Goal: Transaction & Acquisition: Book appointment/travel/reservation

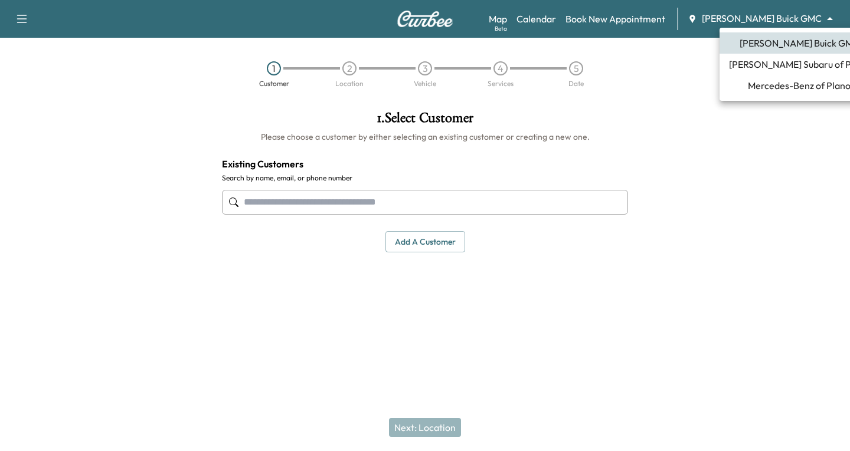
click at [832, 19] on body "Support Log Out Map Beta Calendar Book New Appointment [PERSON_NAME] Buick GMC …" at bounding box center [425, 225] width 850 height 451
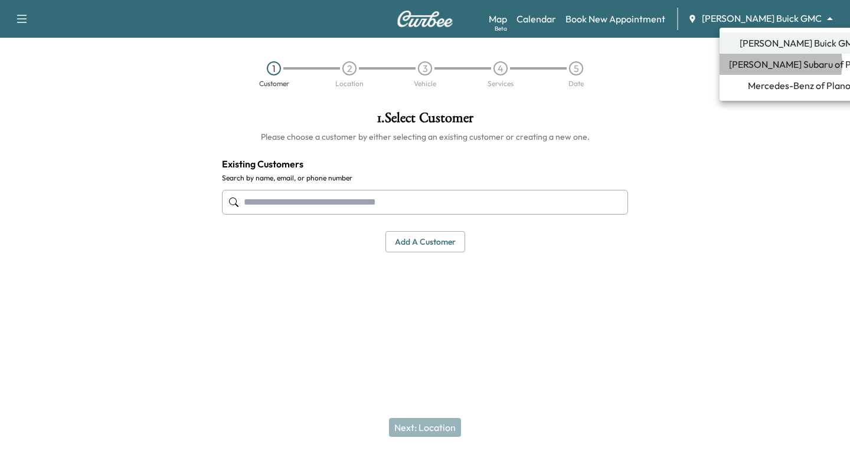
click at [777, 63] on span "[PERSON_NAME] Subaru of Plano" at bounding box center [799, 64] width 140 height 14
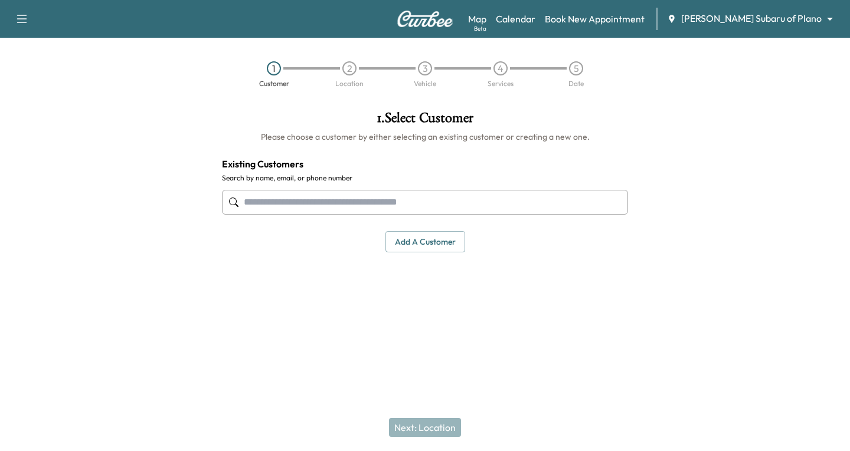
click at [254, 202] on input "text" at bounding box center [425, 202] width 406 height 25
click at [244, 205] on input "text" at bounding box center [425, 202] width 406 height 25
type input "***"
click at [535, 19] on link "Calendar" at bounding box center [516, 19] width 40 height 14
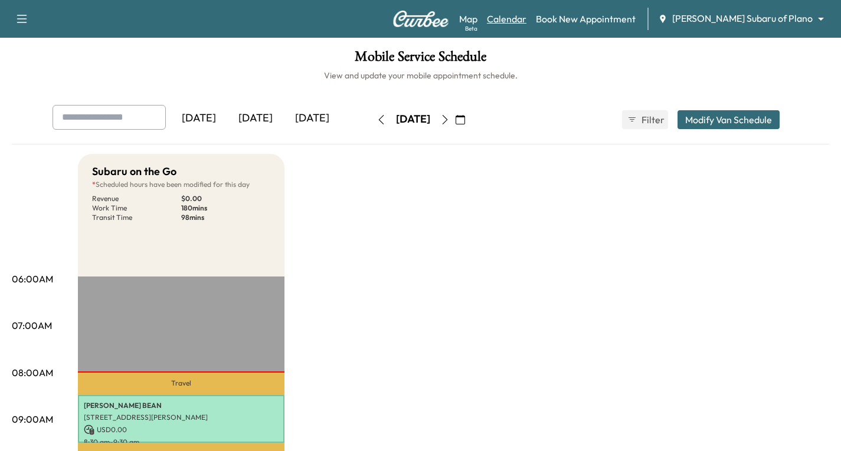
click at [526, 22] on link "Calendar" at bounding box center [507, 19] width 40 height 14
click at [447, 117] on icon "button" at bounding box center [444, 119] width 5 height 9
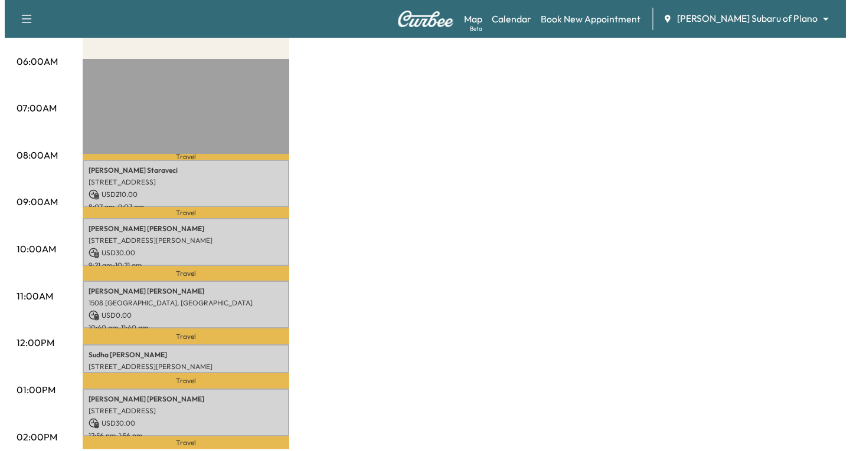
scroll to position [236, 0]
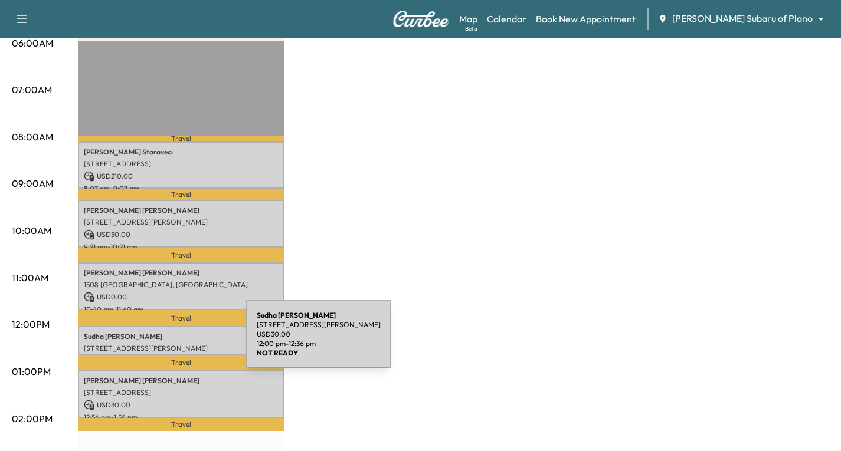
click at [158, 344] on p "[STREET_ADDRESS][PERSON_NAME]" at bounding box center [181, 348] width 195 height 9
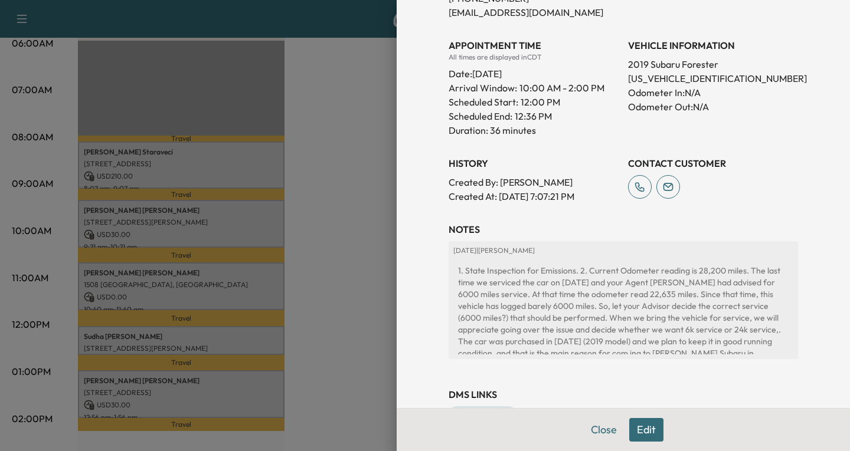
scroll to position [292, 0]
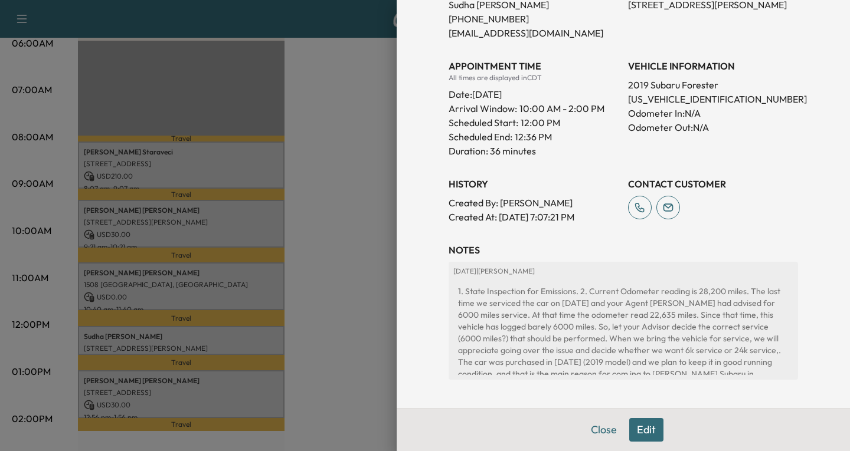
click at [637, 433] on button "Edit" at bounding box center [646, 430] width 34 height 24
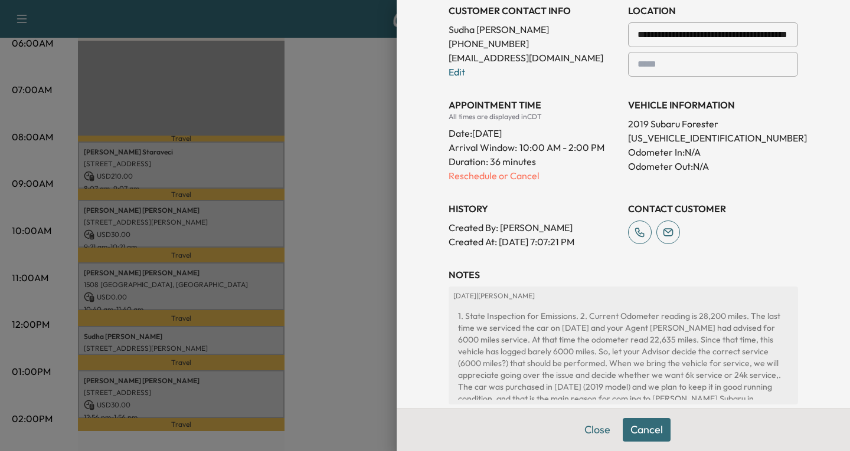
scroll to position [317, 0]
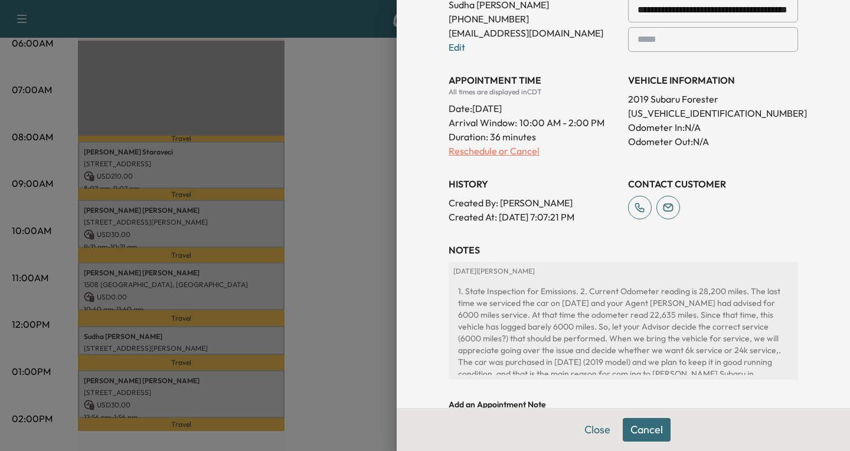
click at [512, 153] on p "Reschedule or Cancel" at bounding box center [534, 151] width 170 height 14
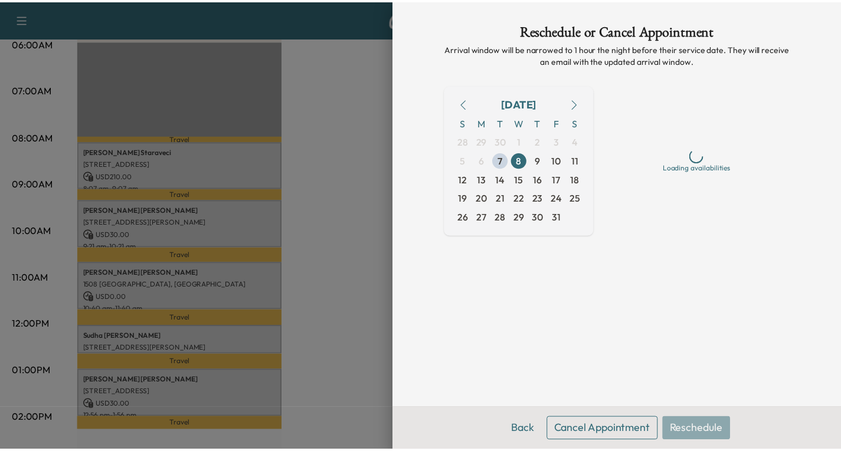
scroll to position [0, 0]
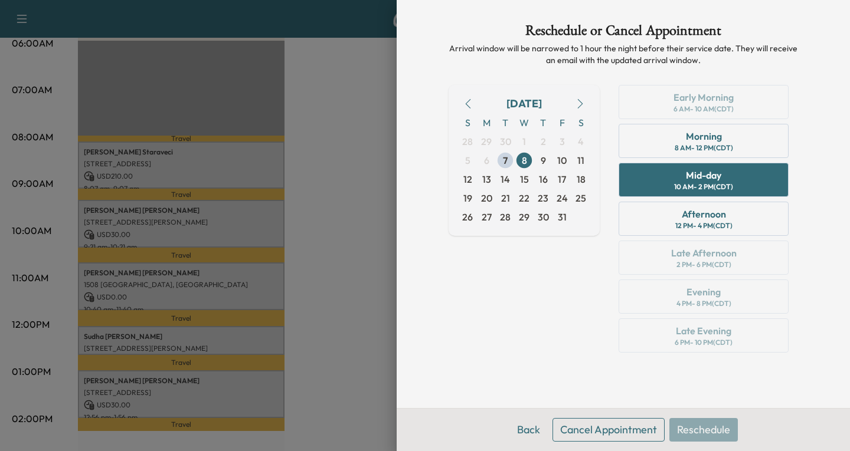
click at [619, 426] on button "Cancel Appointment" at bounding box center [608, 430] width 112 height 24
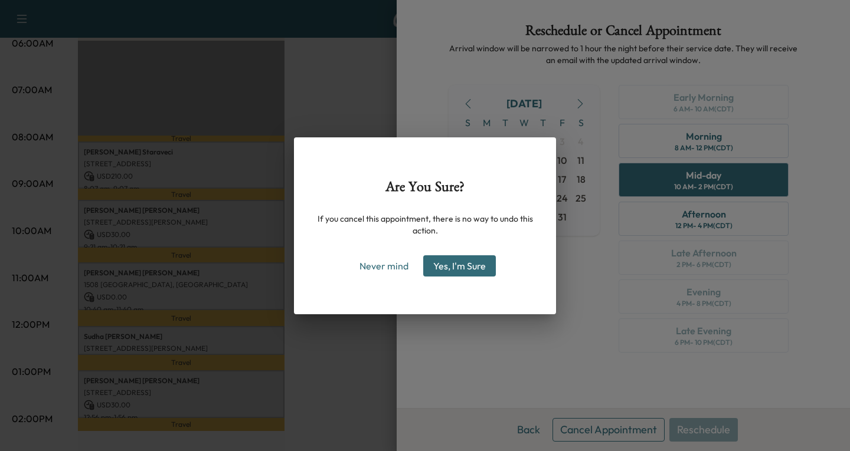
click at [464, 265] on button "Yes, I'm Sure" at bounding box center [459, 266] width 73 height 21
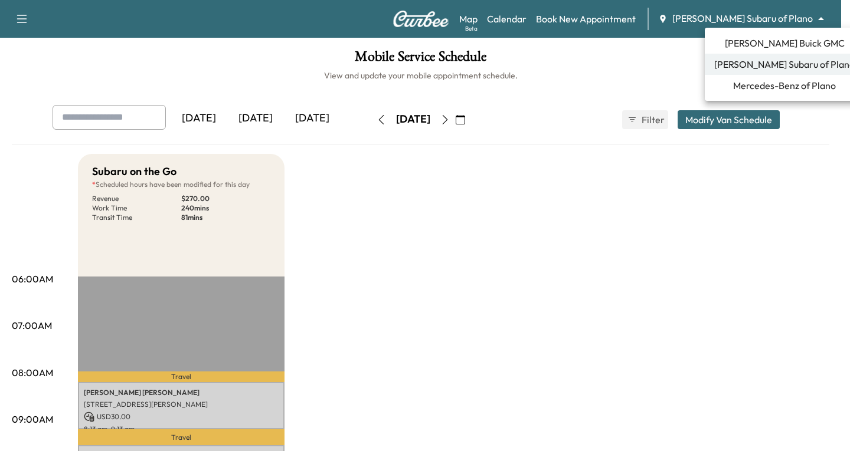
click at [819, 18] on body "Support Log Out Map Beta Calendar Book New Appointment [PERSON_NAME] Subaru of …" at bounding box center [425, 225] width 850 height 451
click at [752, 45] on span "[PERSON_NAME] Buick GMC" at bounding box center [785, 43] width 120 height 14
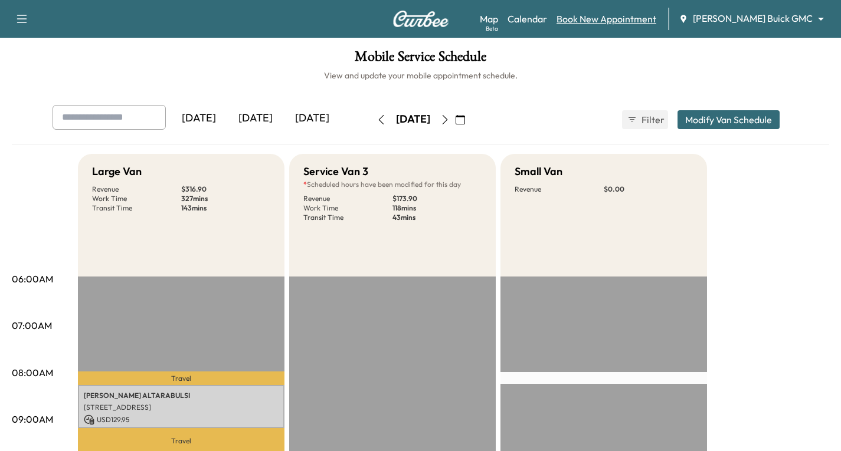
click at [648, 19] on link "Book New Appointment" at bounding box center [607, 19] width 100 height 14
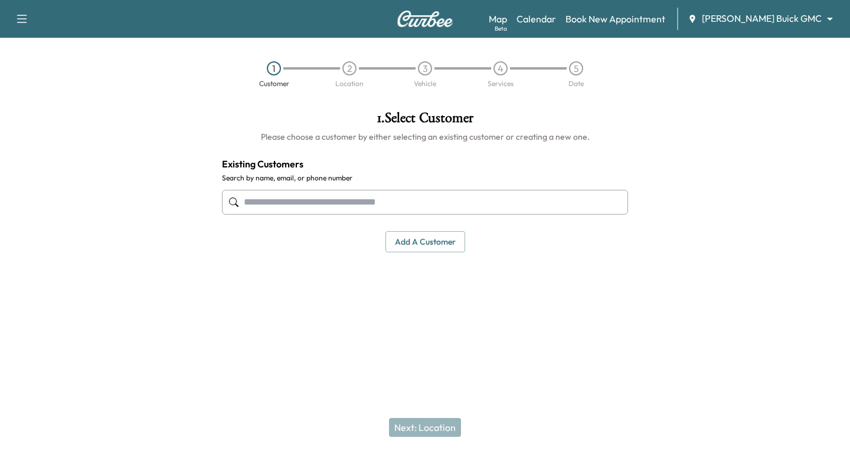
click at [246, 201] on input "text" at bounding box center [425, 202] width 406 height 25
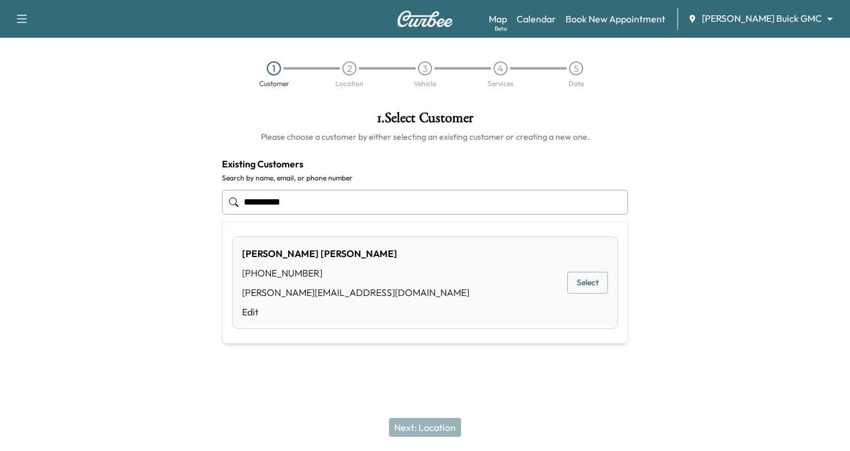
click at [597, 283] on button "Select" at bounding box center [587, 283] width 41 height 22
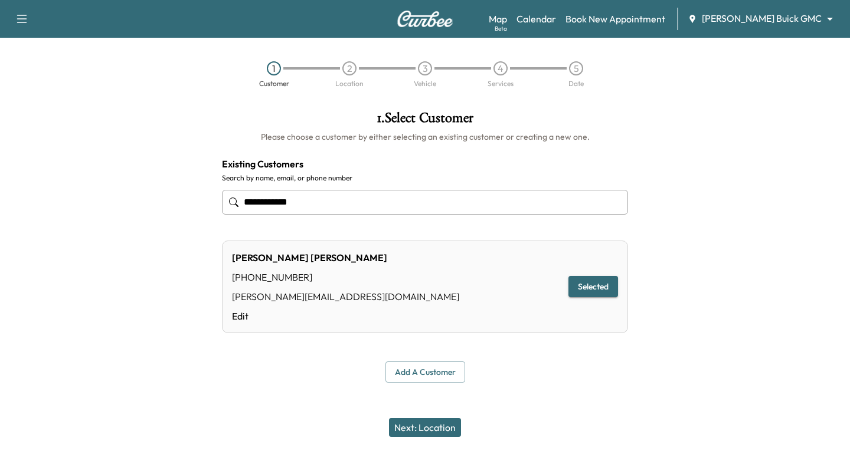
type input "**********"
click at [443, 422] on button "Next: Location" at bounding box center [425, 427] width 72 height 19
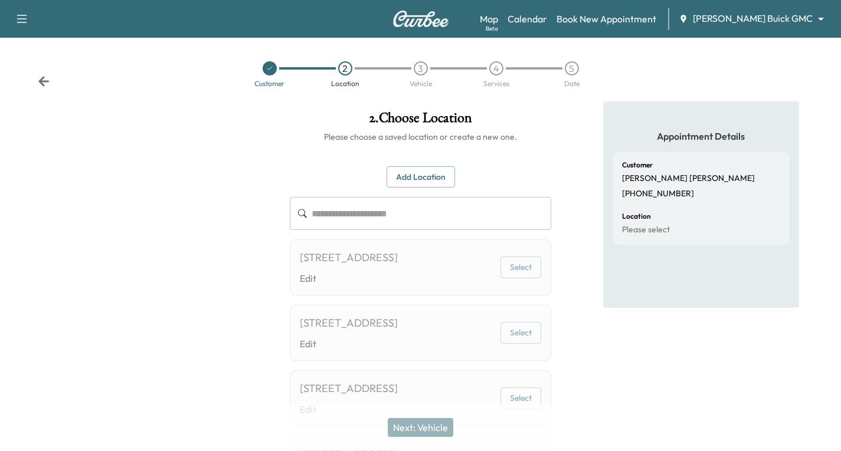
click at [421, 176] on button "Add Location" at bounding box center [421, 177] width 68 height 22
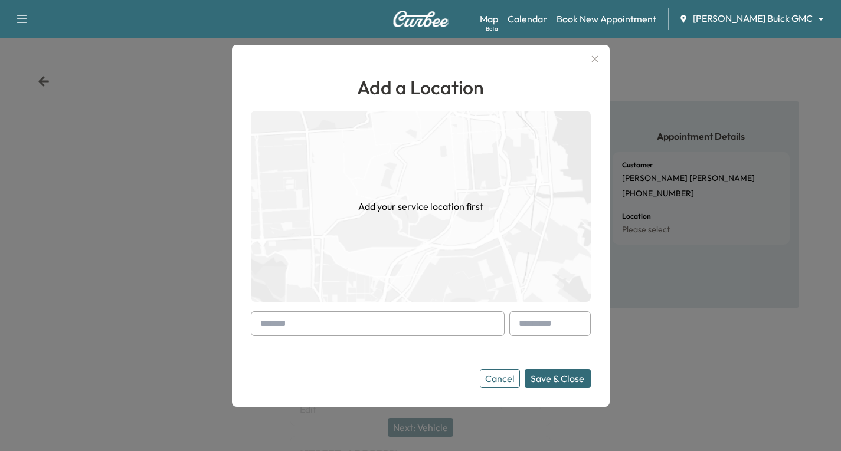
click at [263, 321] on div at bounding box center [263, 324] width 14 height 14
click at [257, 323] on div at bounding box center [378, 324] width 254 height 25
click at [257, 323] on input "text" at bounding box center [378, 324] width 254 height 25
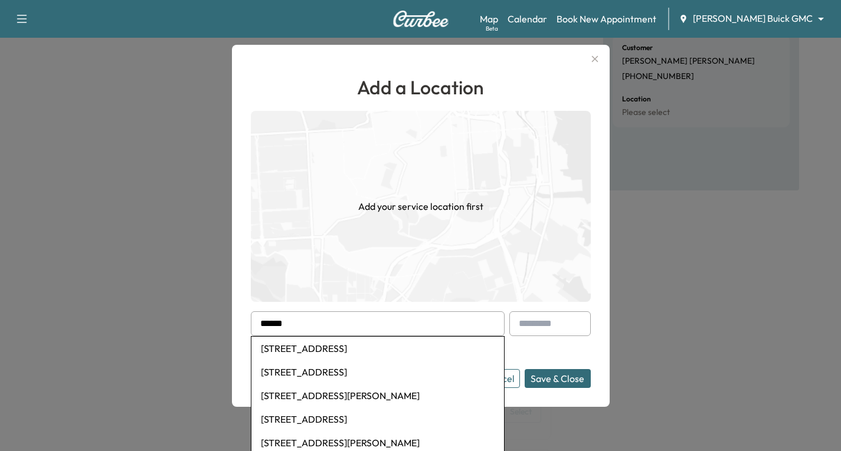
scroll to position [118, 0]
click at [351, 345] on li "[STREET_ADDRESS]" at bounding box center [377, 349] width 253 height 24
type input "**********"
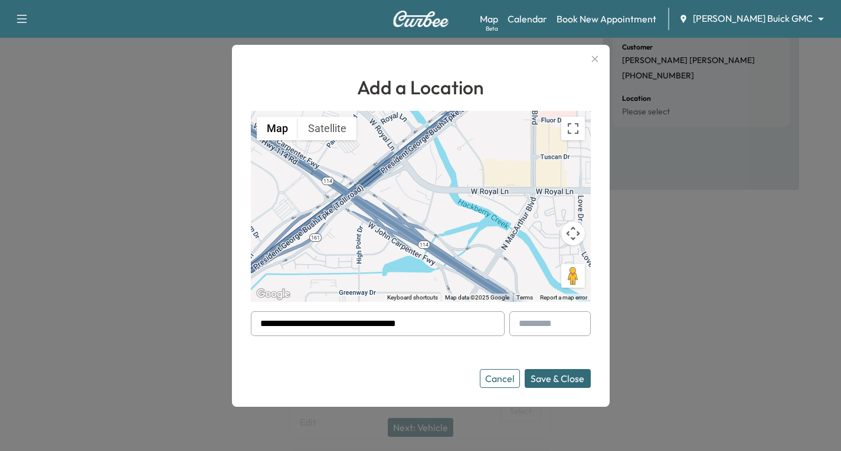
click at [569, 379] on button "Save & Close" at bounding box center [558, 378] width 66 height 19
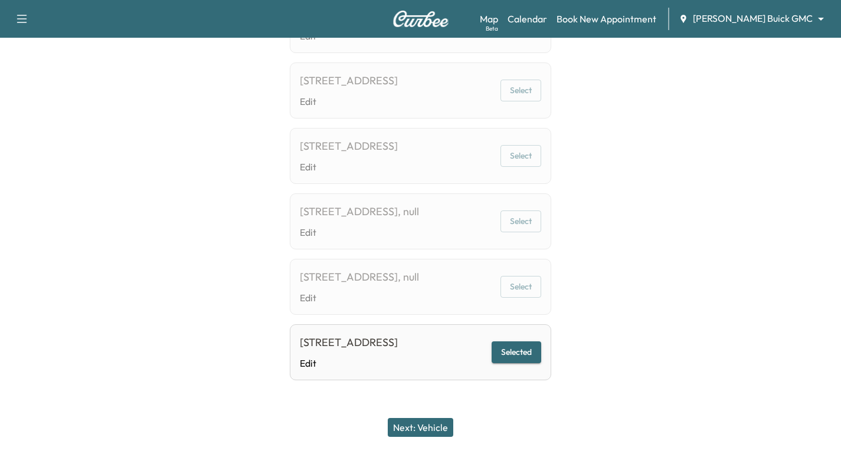
scroll to position [506, 0]
click at [510, 342] on button "Selected" at bounding box center [517, 353] width 50 height 22
click at [422, 427] on button "Next: Vehicle" at bounding box center [421, 427] width 66 height 19
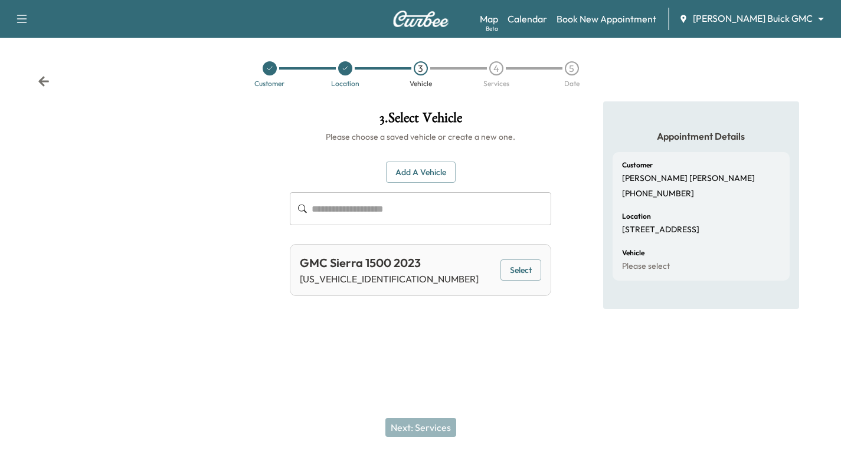
scroll to position [0, 0]
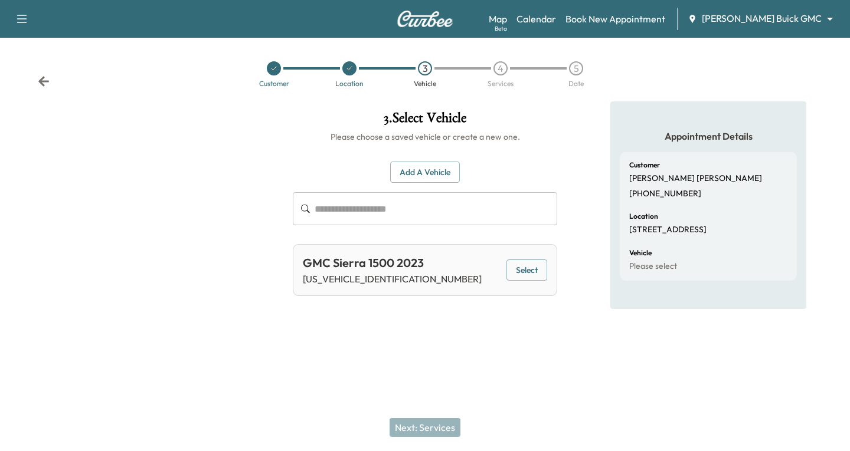
click at [519, 264] on button "Select" at bounding box center [526, 271] width 41 height 22
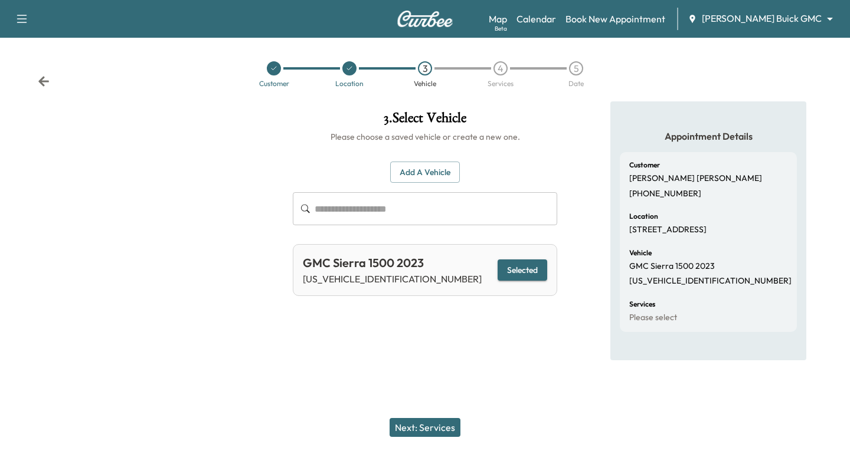
click at [420, 424] on button "Next: Services" at bounding box center [425, 427] width 71 height 19
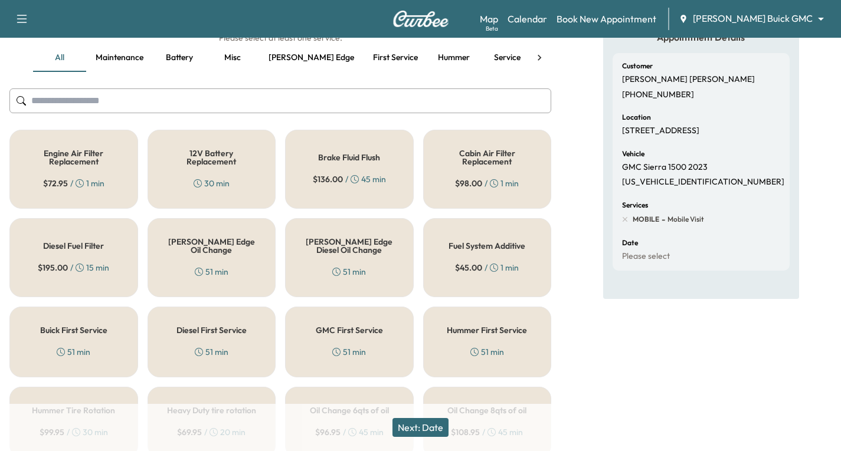
scroll to position [118, 0]
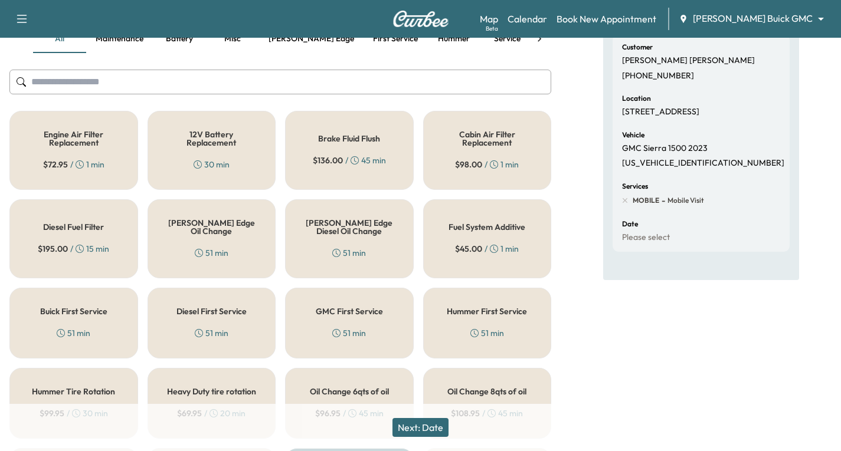
click at [191, 235] on div "[PERSON_NAME] Edge Oil Change 51 min" at bounding box center [212, 238] width 129 height 79
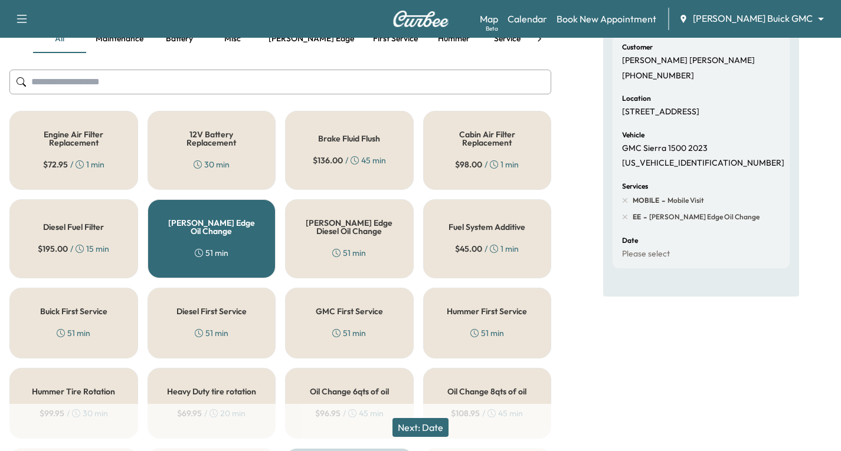
click at [418, 424] on button "Next: Date" at bounding box center [420, 427] width 56 height 19
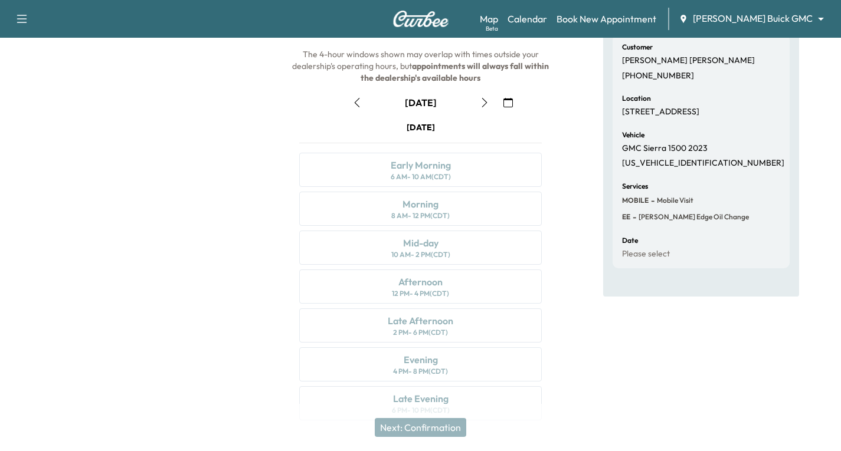
click at [482, 106] on icon "button" at bounding box center [484, 102] width 9 height 9
click at [485, 104] on icon "button" at bounding box center [484, 102] width 5 height 9
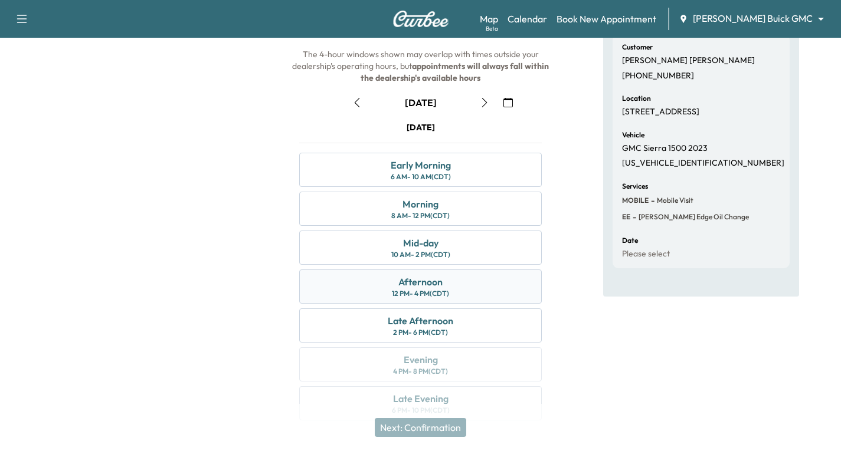
click at [491, 286] on div "Afternoon 12 PM - 4 PM (CDT)" at bounding box center [420, 287] width 243 height 34
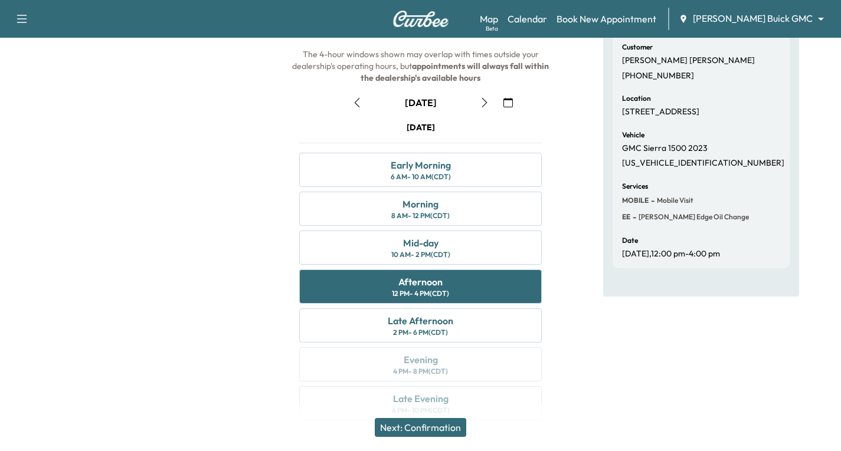
drag, startPoint x: 460, startPoint y: 424, endPoint x: 602, endPoint y: 401, distance: 144.1
click at [602, 401] on div "5 . Choose Date & Arrival Window The arrival window will be narrowed to 1 hour …" at bounding box center [420, 208] width 841 height 451
click at [476, 242] on div "Mid-day 10 AM - 2 PM (CDT)" at bounding box center [420, 248] width 243 height 34
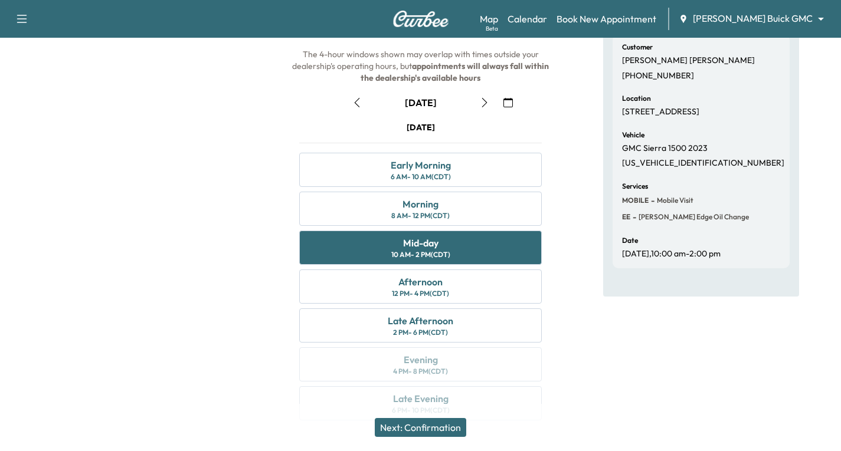
click at [404, 428] on button "Next: Confirmation" at bounding box center [420, 427] width 91 height 19
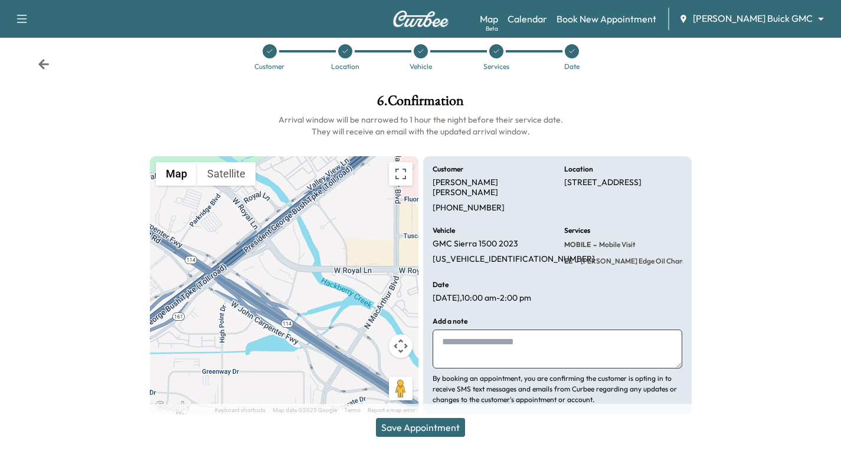
click at [465, 332] on textarea at bounding box center [558, 349] width 250 height 39
type textarea "**********"
click at [441, 422] on button "Save Appointment" at bounding box center [420, 427] width 89 height 19
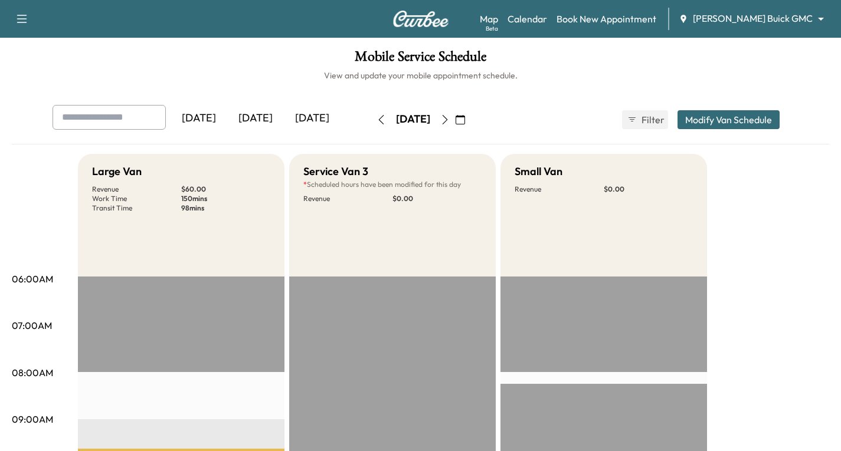
click at [18, 15] on icon "button" at bounding box center [22, 19] width 10 height 8
click at [42, 61] on button "Log Out" at bounding box center [41, 66] width 44 height 19
